Goal: Information Seeking & Learning: Learn about a topic

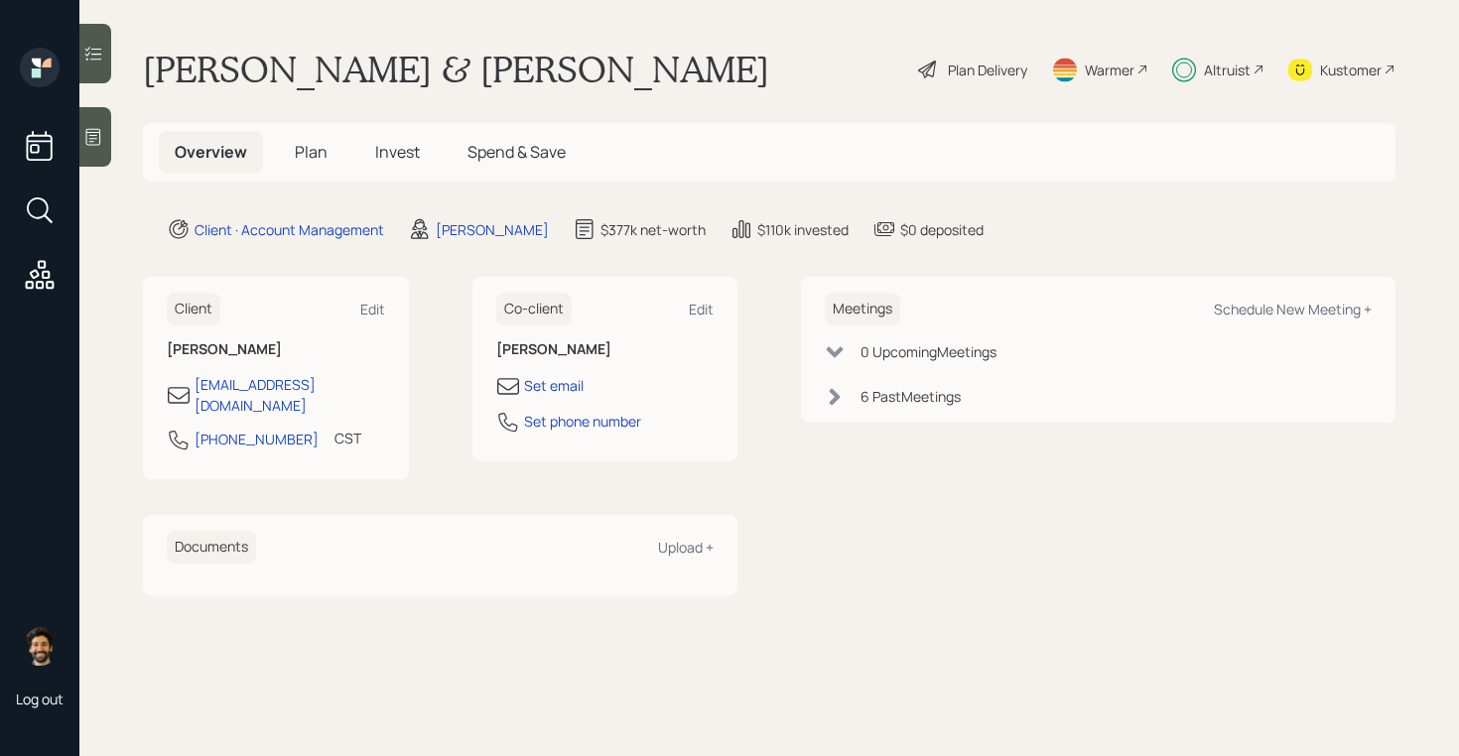
click at [402, 153] on span "Invest" at bounding box center [397, 152] width 45 height 22
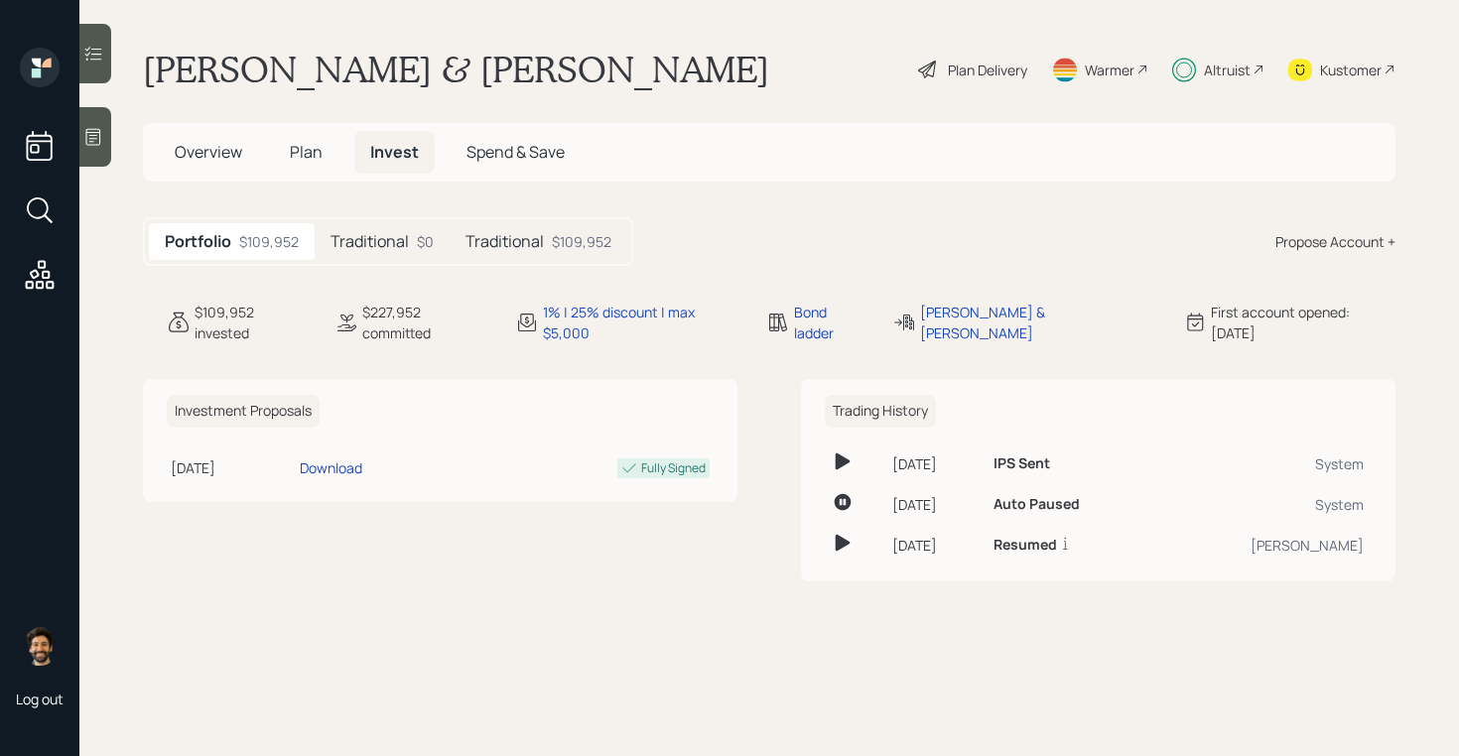
click at [409, 227] on div "Traditional $0" at bounding box center [382, 241] width 135 height 37
